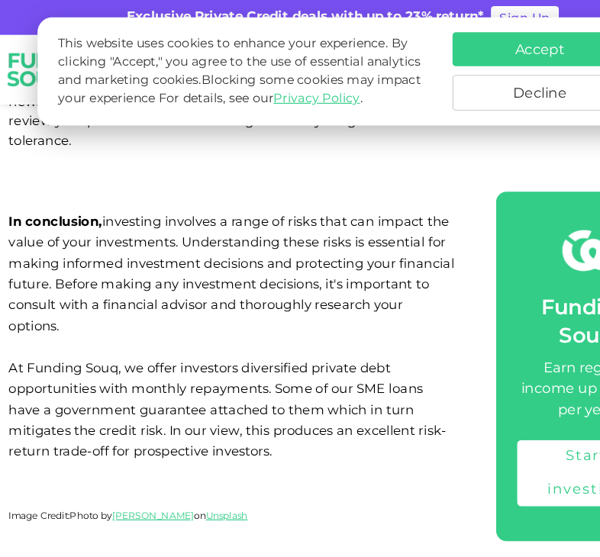
scroll to position [2233, 0]
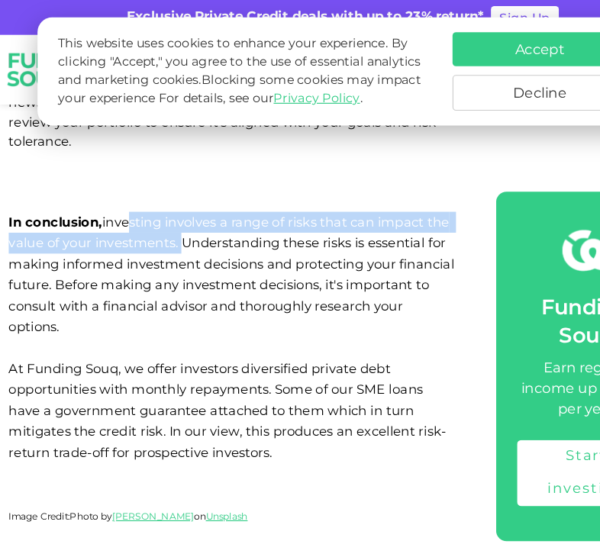
drag, startPoint x: 112, startPoint y: 173, endPoint x: 160, endPoint y: 193, distance: 51.3
click at [160, 193] on span "investing involves a range of risks that can impact the value of your investmen…" at bounding box center [204, 240] width 393 height 105
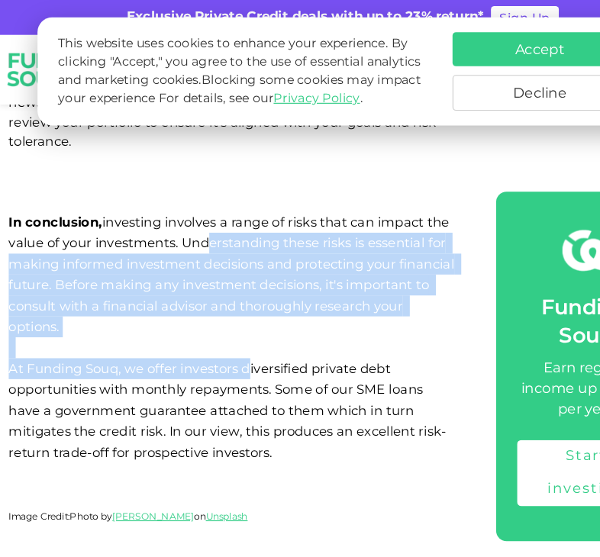
drag, startPoint x: 178, startPoint y: 193, endPoint x: 216, endPoint y: 293, distance: 107.1
click at [216, 316] on span "At Funding Souq, we offer investors diversified private debt opportunities with…" at bounding box center [199, 359] width 383 height 87
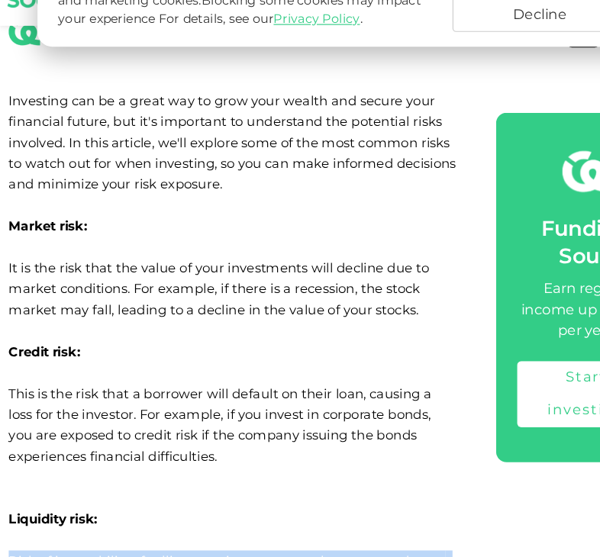
scroll to position [729, 0]
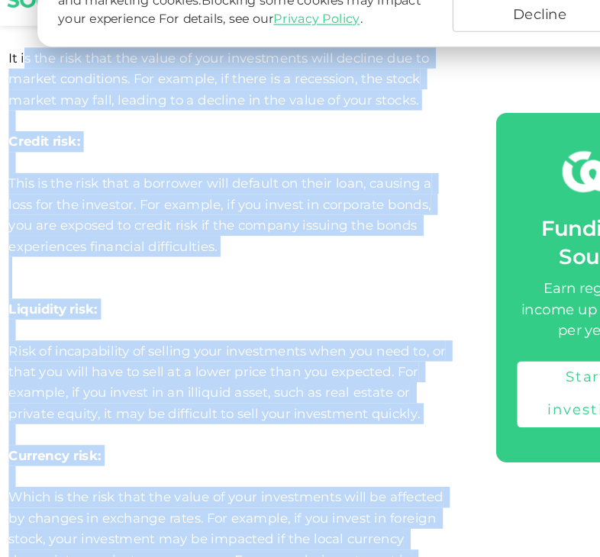
drag, startPoint x: 280, startPoint y: 371, endPoint x: 20, endPoint y: 117, distance: 364.0
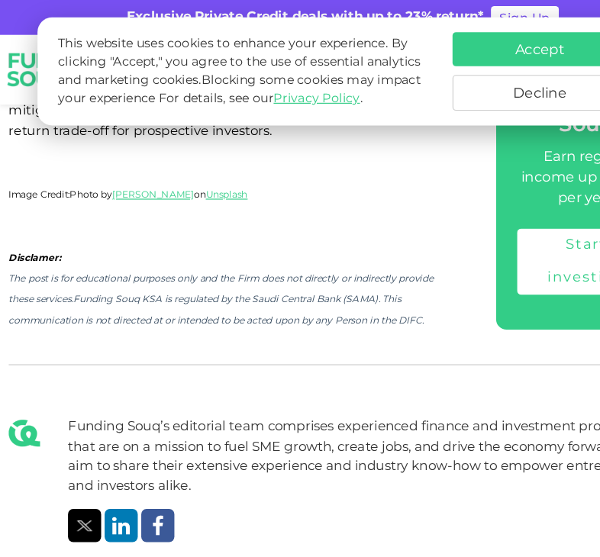
scroll to position [2313, 0]
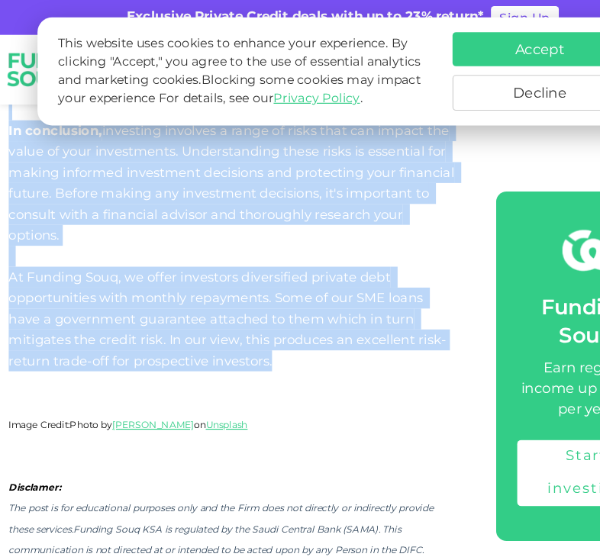
drag, startPoint x: 5, startPoint y: 240, endPoint x: 222, endPoint y: 296, distance: 224.1
copy div "Loremipsu dol si a conse adi el sedd eius tempor inc utlabo etdo magnaaliq enim…"
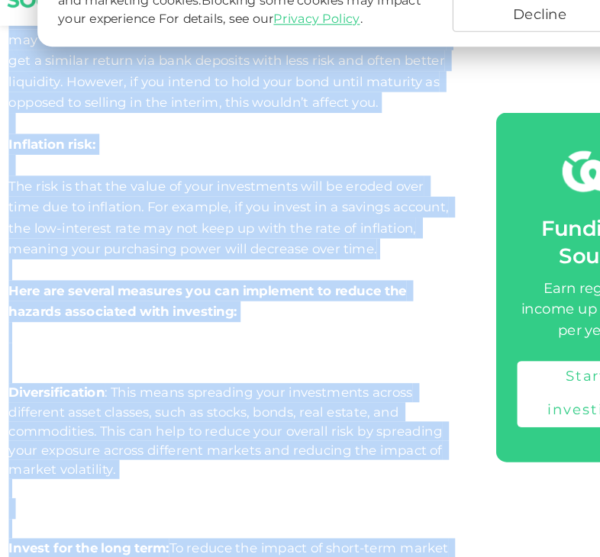
scroll to position [1373, 0]
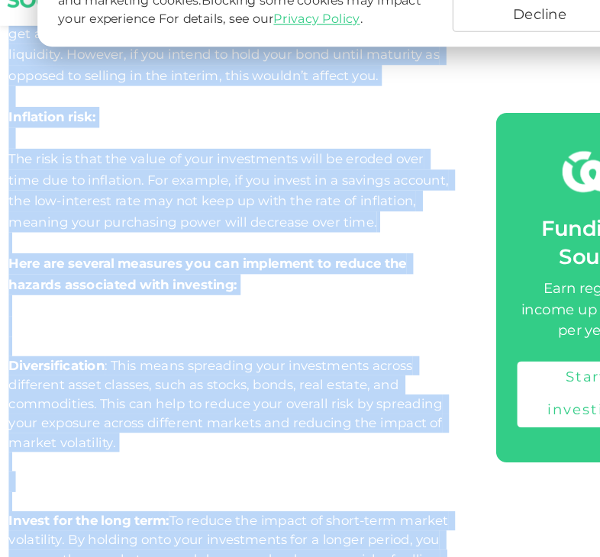
drag, startPoint x: 222, startPoint y: 296, endPoint x: 127, endPoint y: 358, distance: 113.7
click at [127, 358] on p at bounding box center [204, 346] width 393 height 37
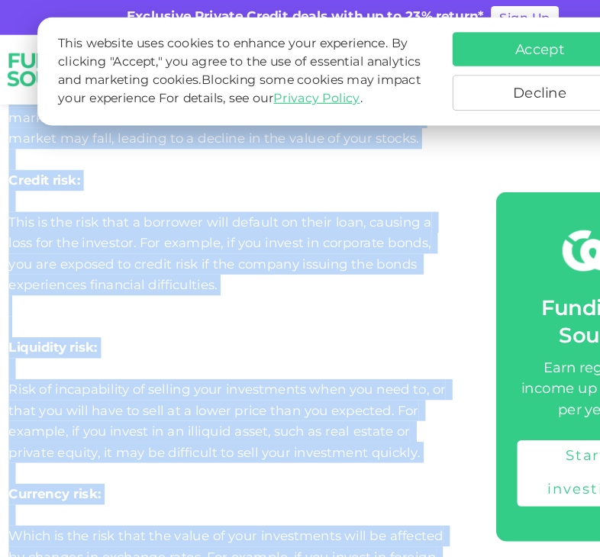
click at [128, 344] on span "Risk of incapability of selling your investments when you need to, or that you …" at bounding box center [201, 368] width 386 height 69
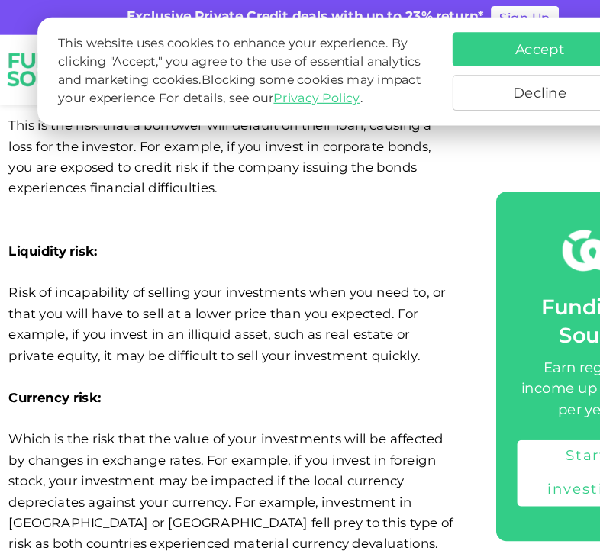
scroll to position [773, 0]
